Goal: Transaction & Acquisition: Purchase product/service

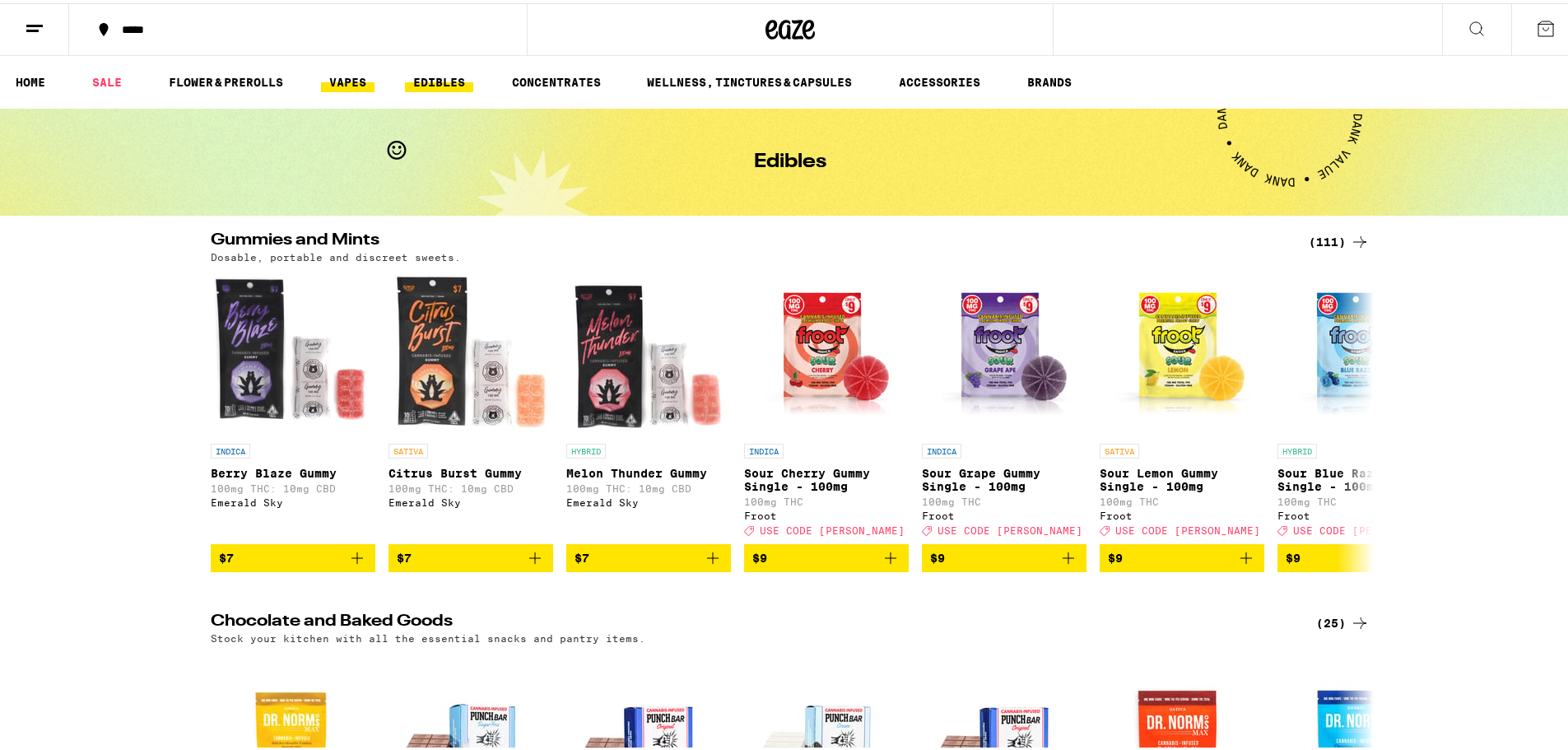
click at [329, 86] on link "VAPES" at bounding box center [348, 79] width 54 height 20
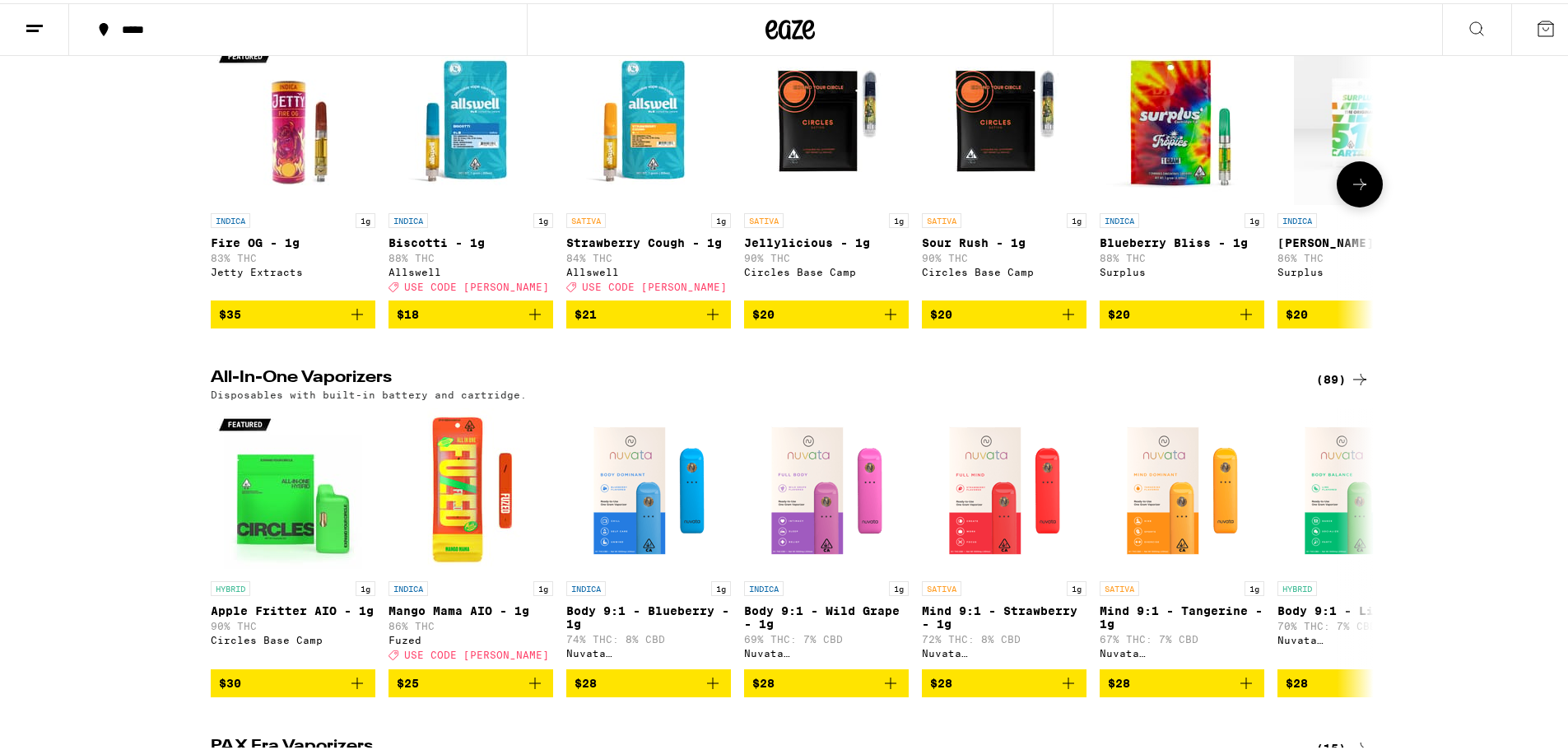
scroll to position [439, 0]
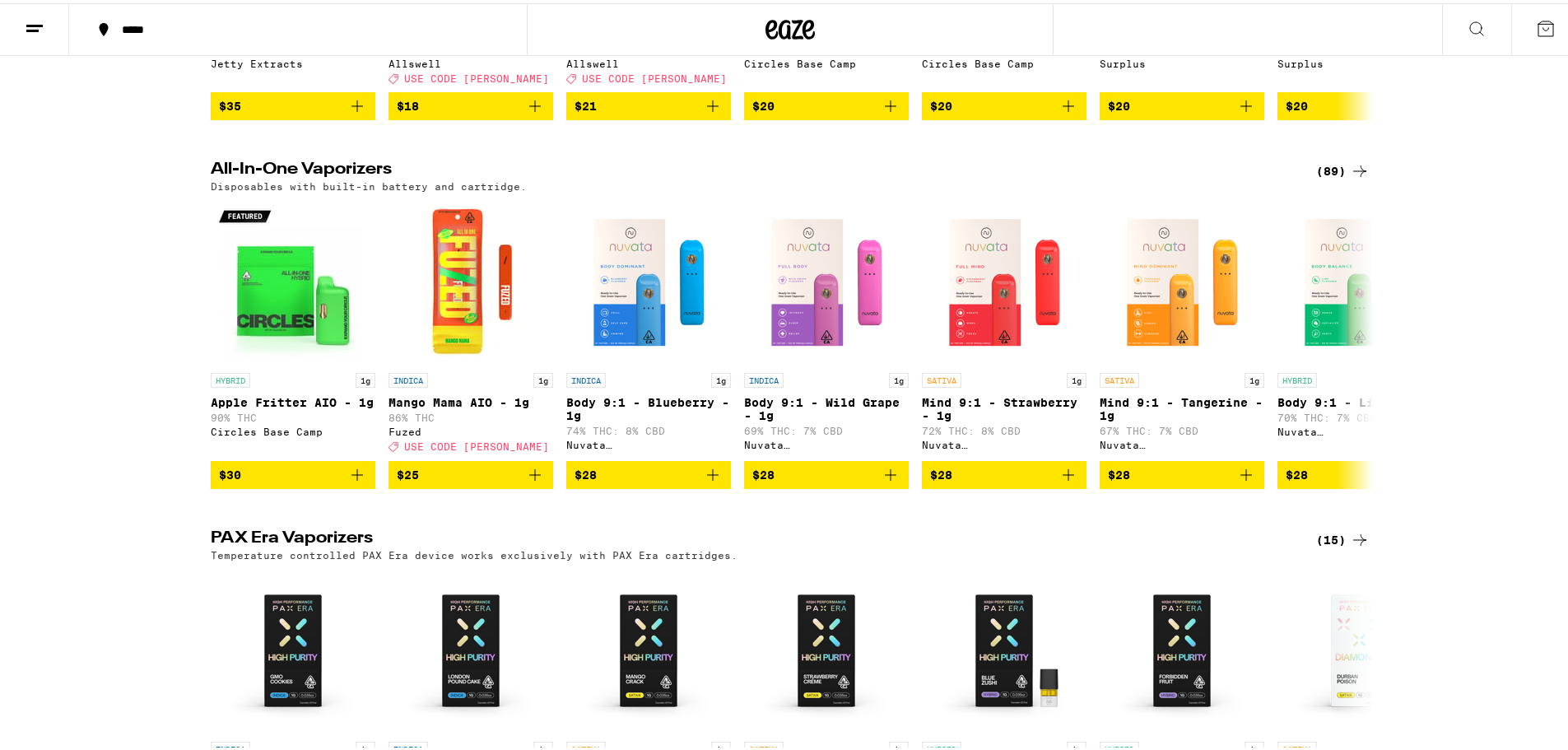
click at [1324, 178] on div "(89)" at bounding box center [1343, 168] width 54 height 20
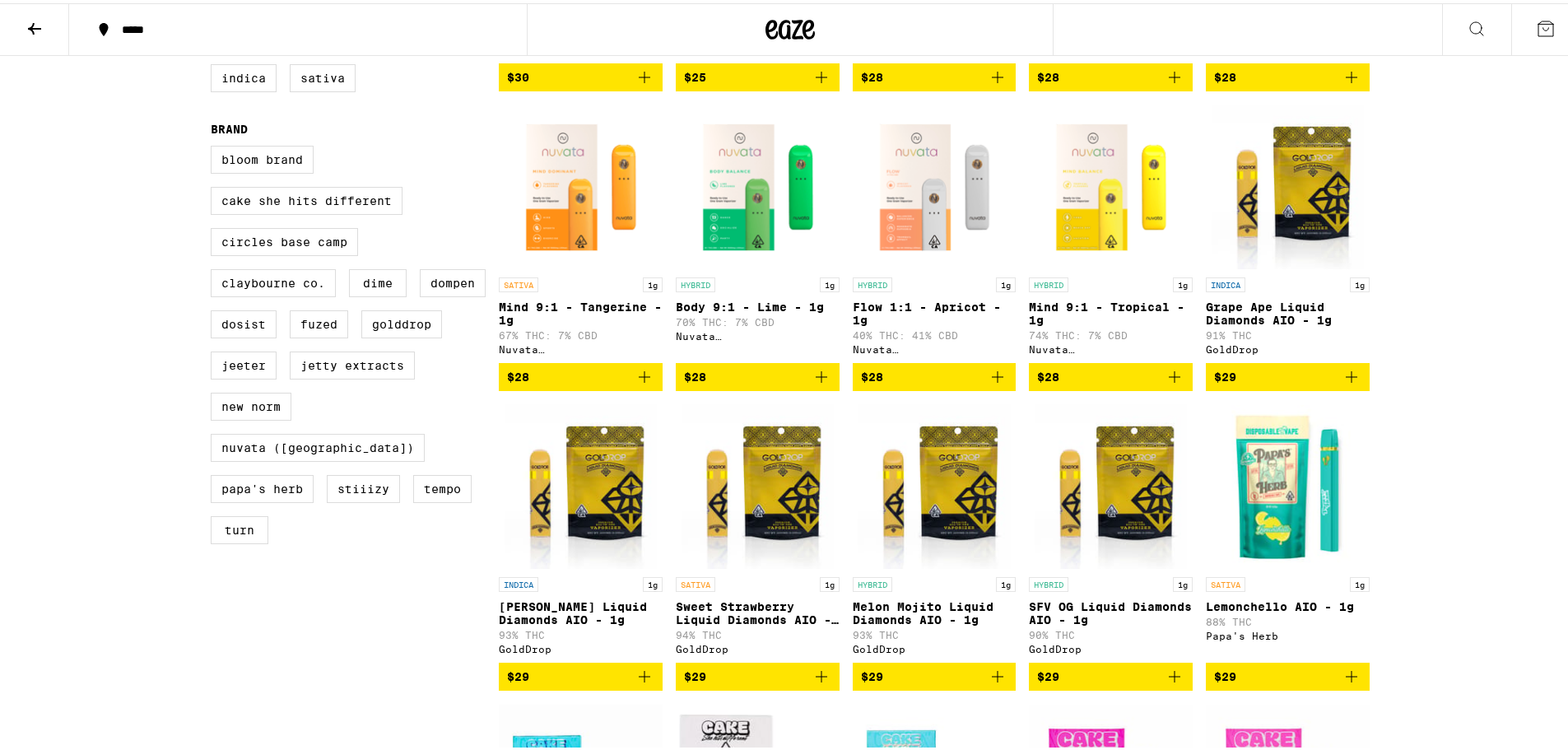
scroll to position [440, 0]
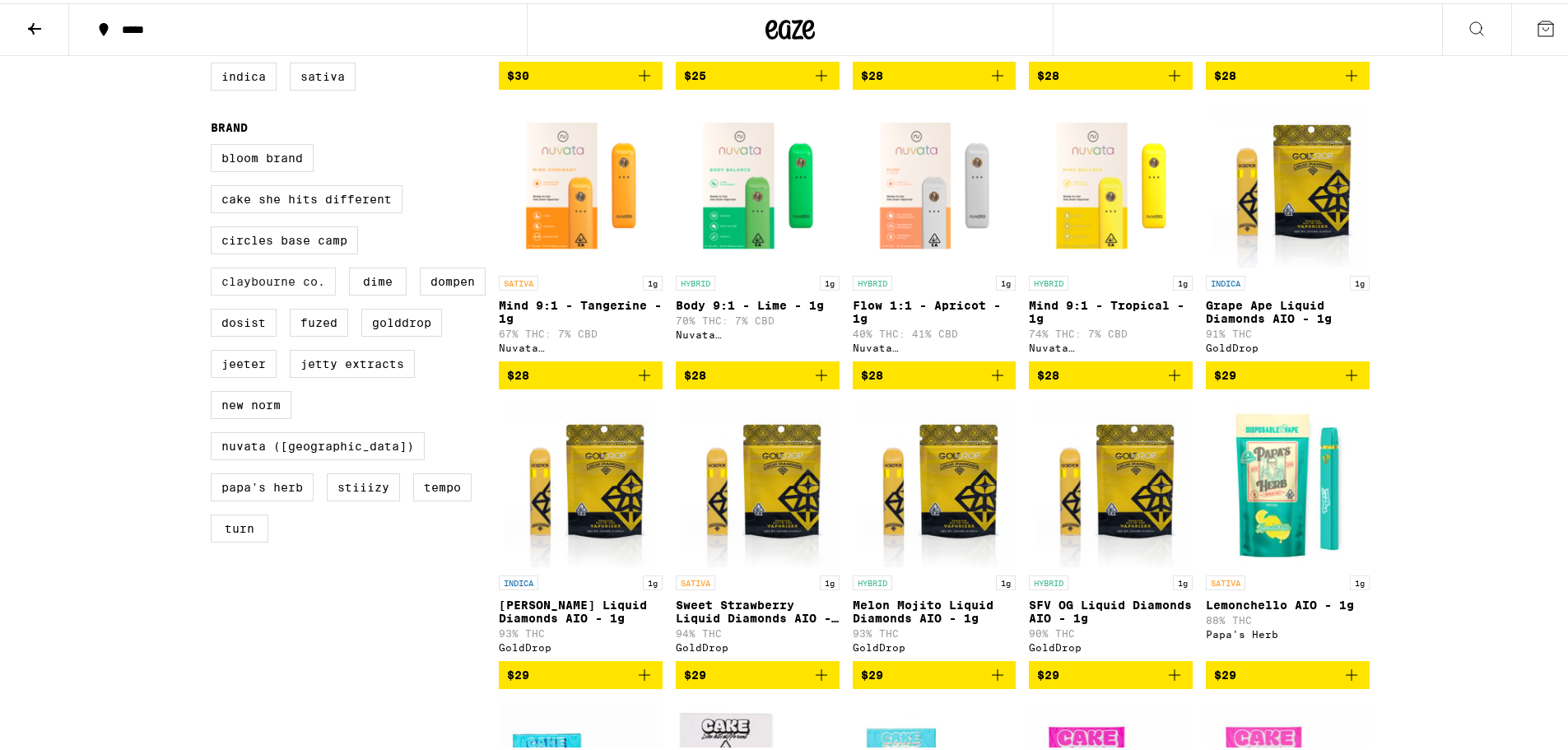
click at [255, 292] on label "Claybourne Co." at bounding box center [274, 279] width 125 height 28
click at [215, 144] on input "Claybourne Co." at bounding box center [214, 143] width 1 height 1
checkbox input "true"
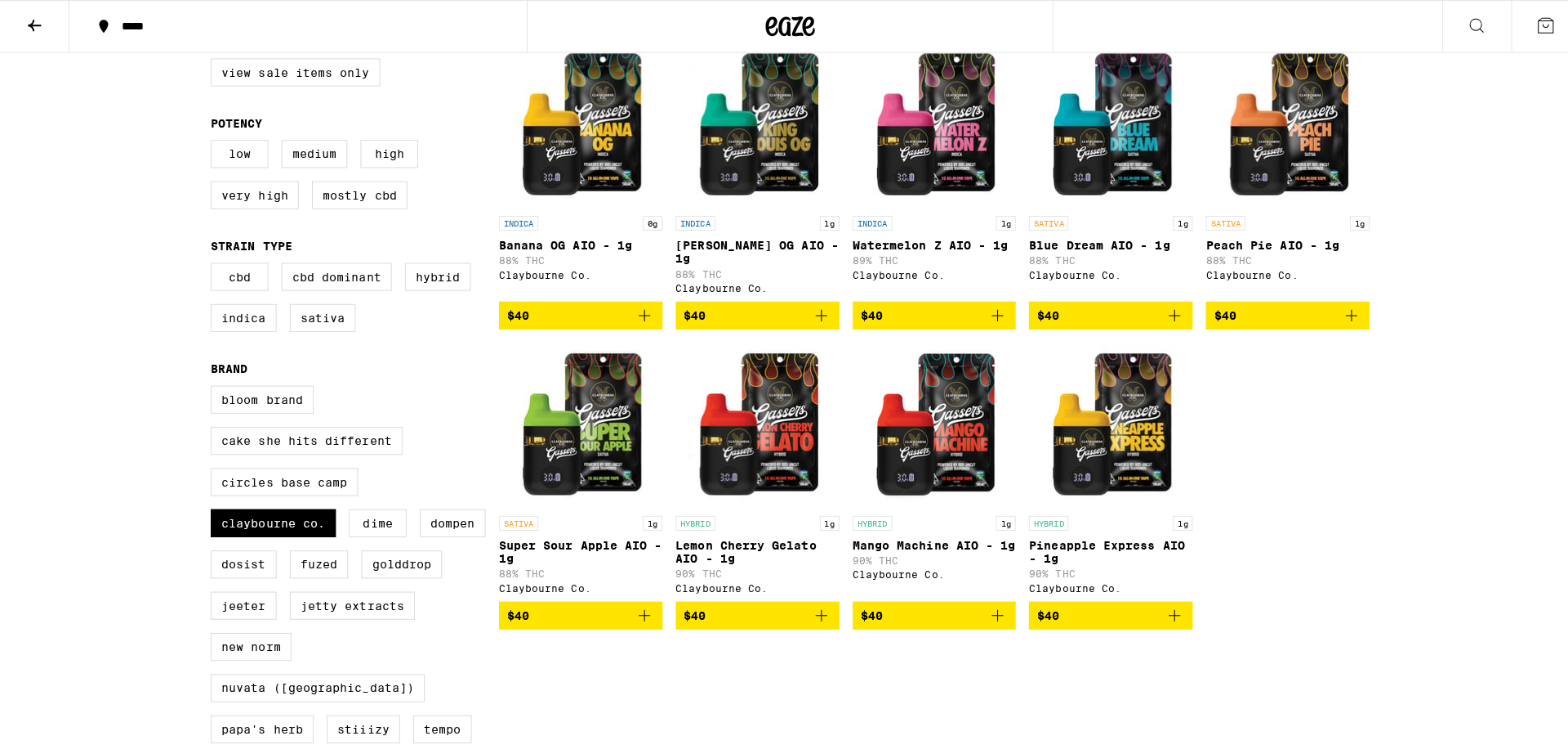
scroll to position [218, 0]
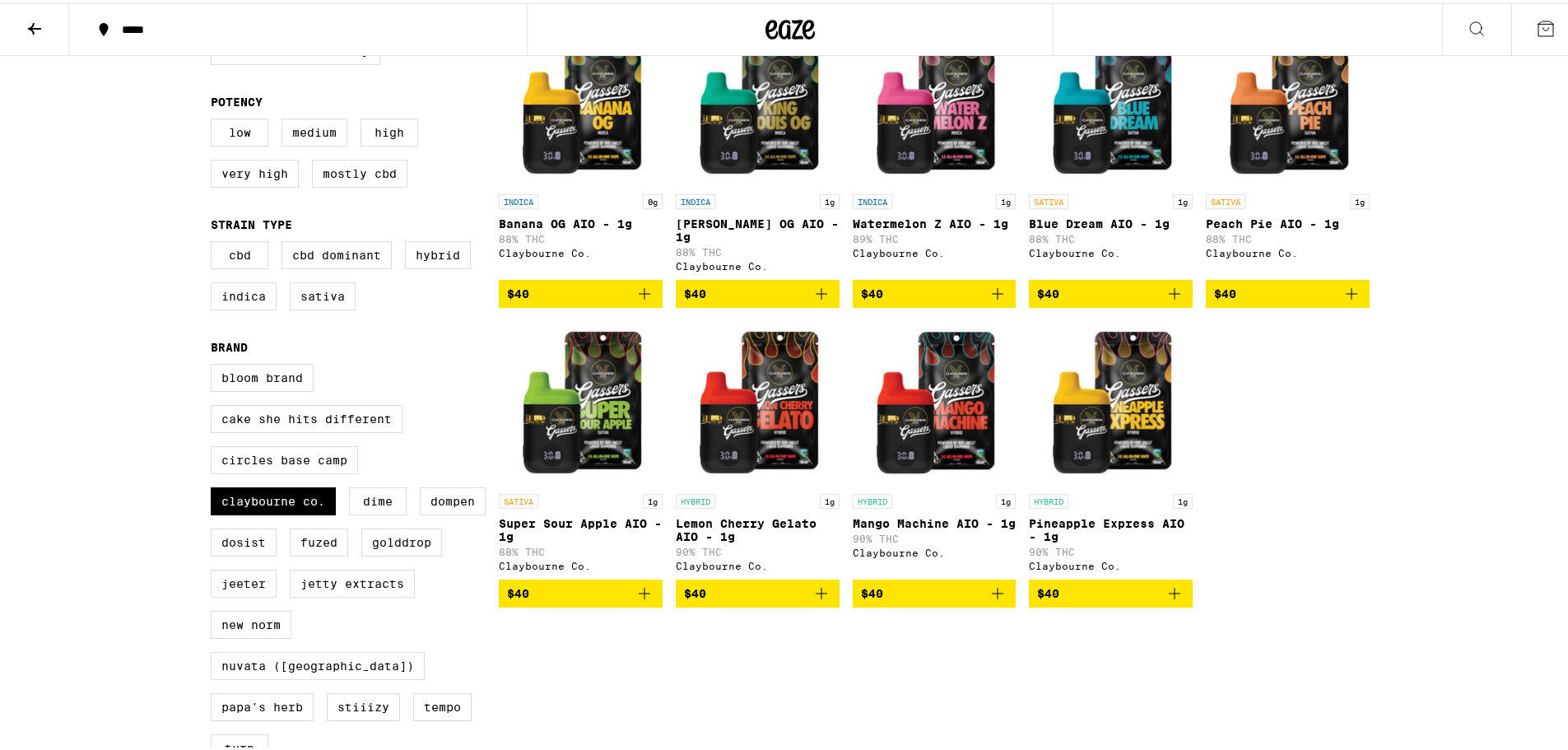
click at [570, 140] on img "Open page for Banana OG AIO - 1g from Claybourne Co." at bounding box center [580, 99] width 164 height 164
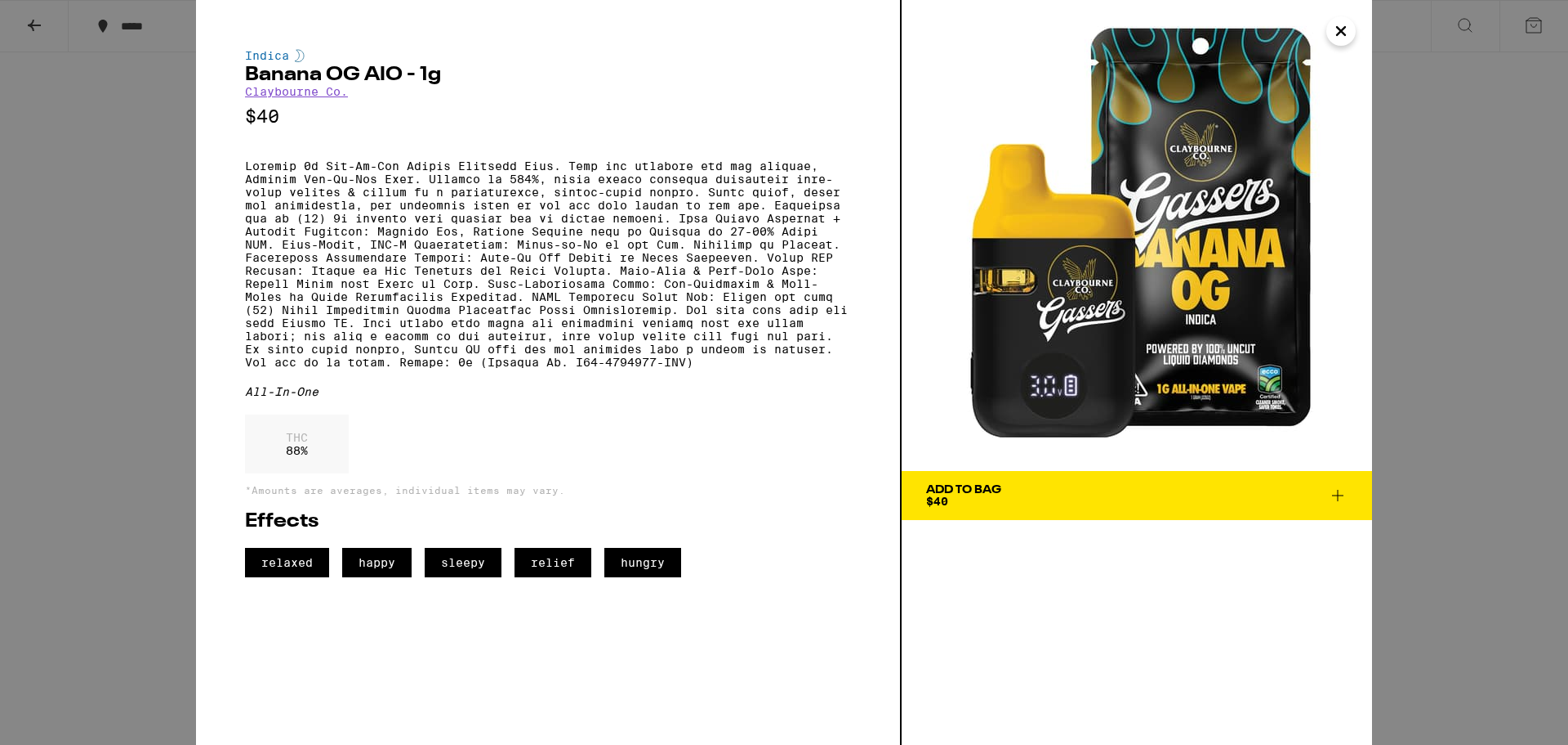
click at [1333, 34] on icon "Close" at bounding box center [1341, 31] width 20 height 25
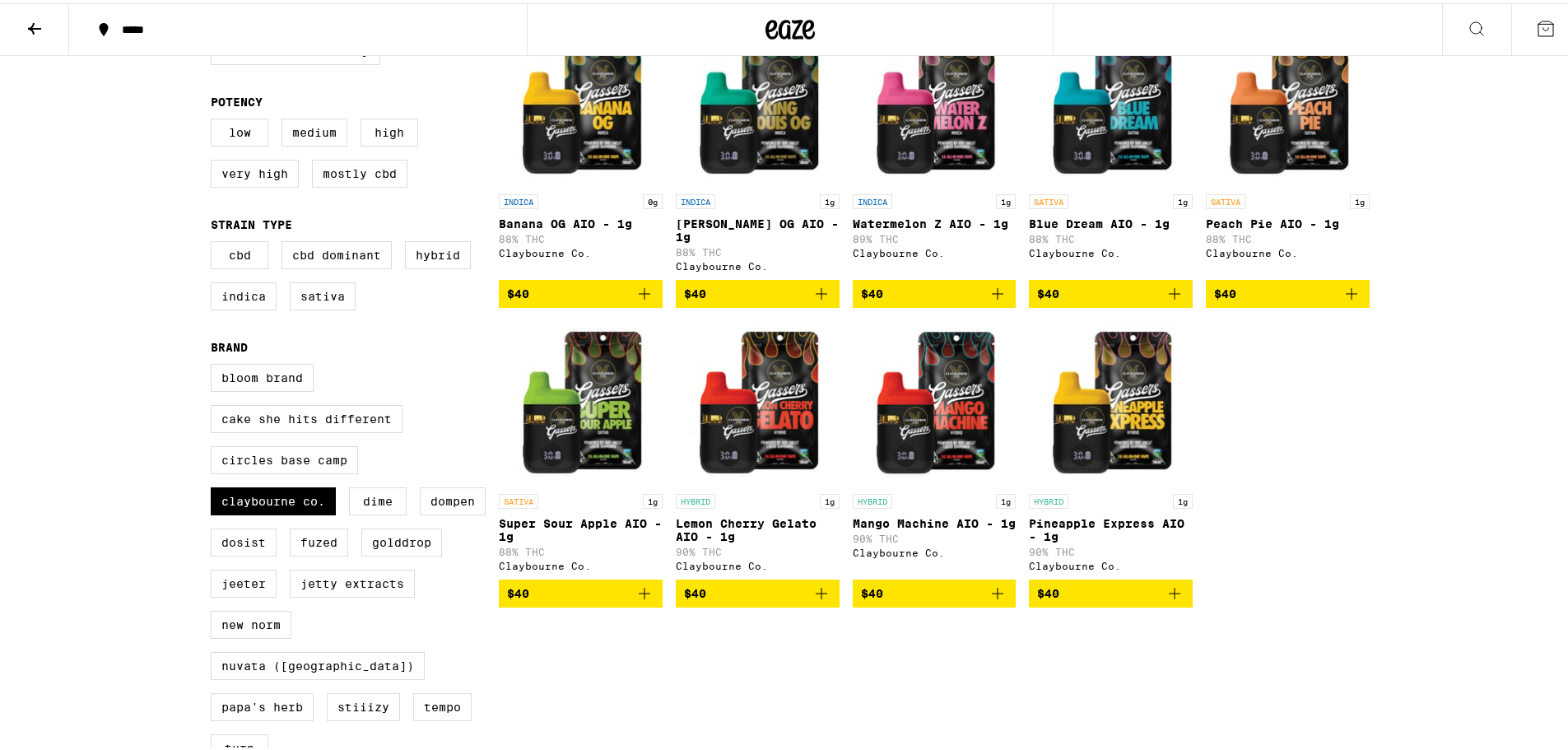
click at [926, 140] on img "Open page for Watermelon Z AIO - 1g from Claybourne Co." at bounding box center [934, 99] width 164 height 164
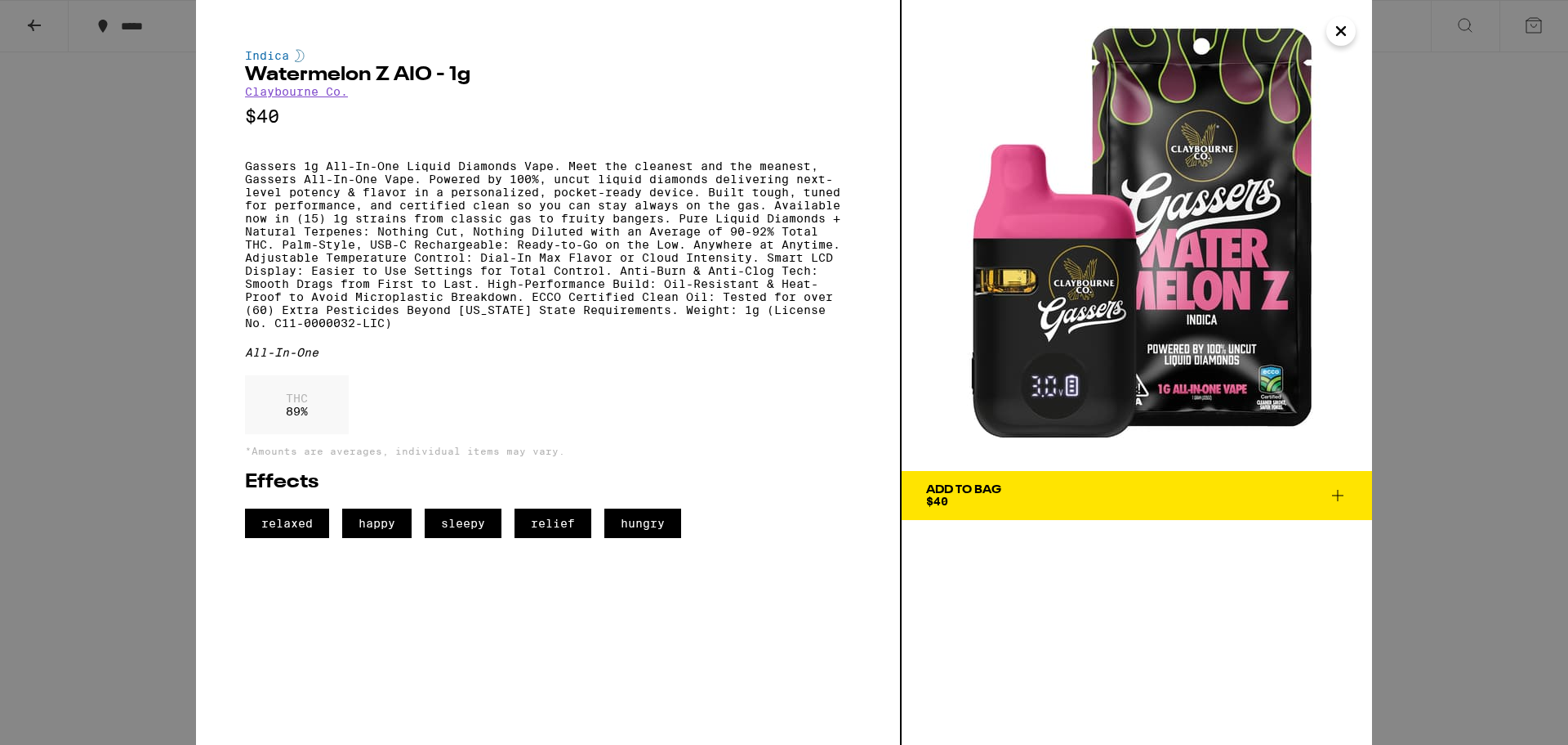
click at [1335, 36] on icon "Close" at bounding box center [1341, 31] width 20 height 25
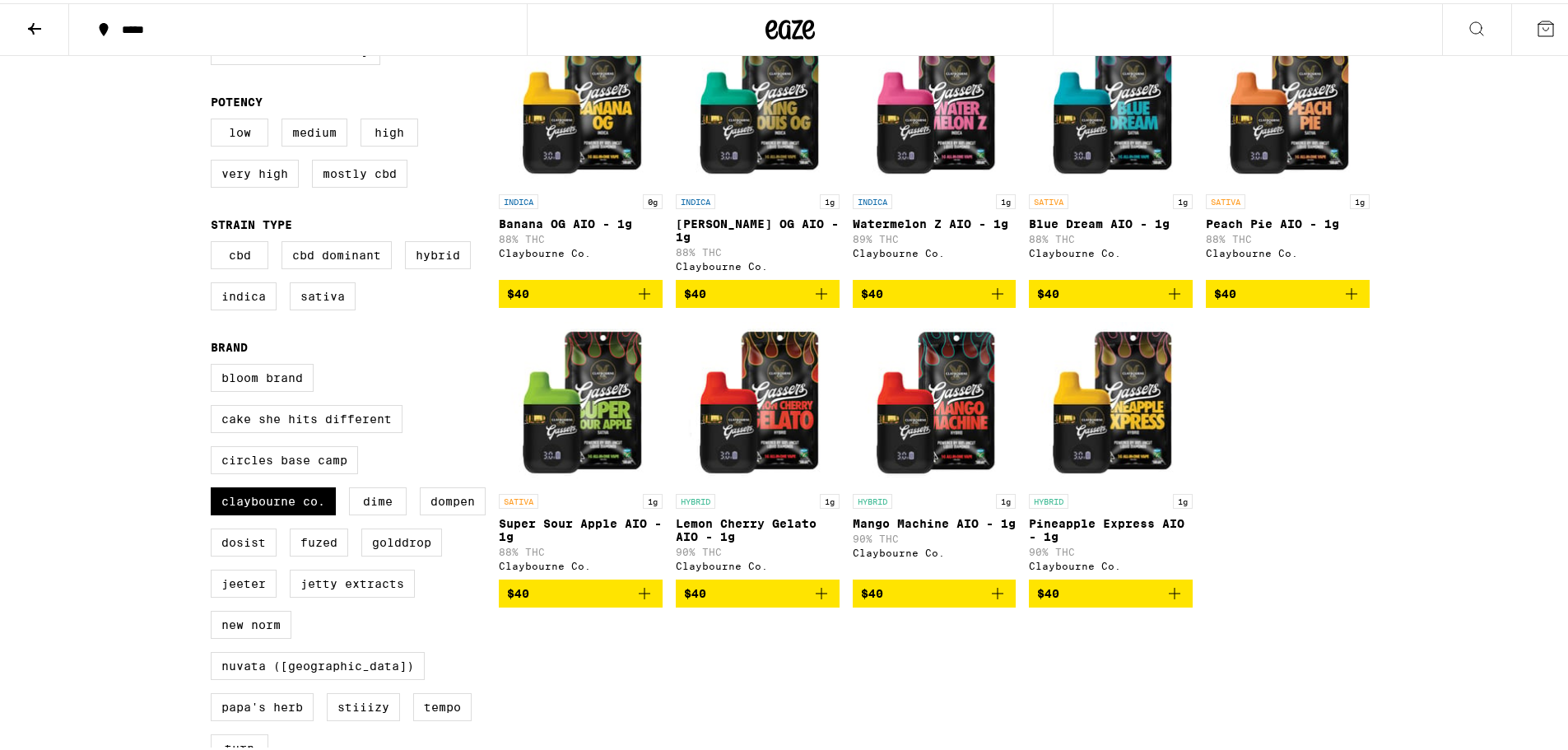
click at [769, 150] on img "Open page for King Louis OG AIO - 1g from Claybourne Co." at bounding box center [757, 99] width 164 height 164
